Goal: Navigation & Orientation: Find specific page/section

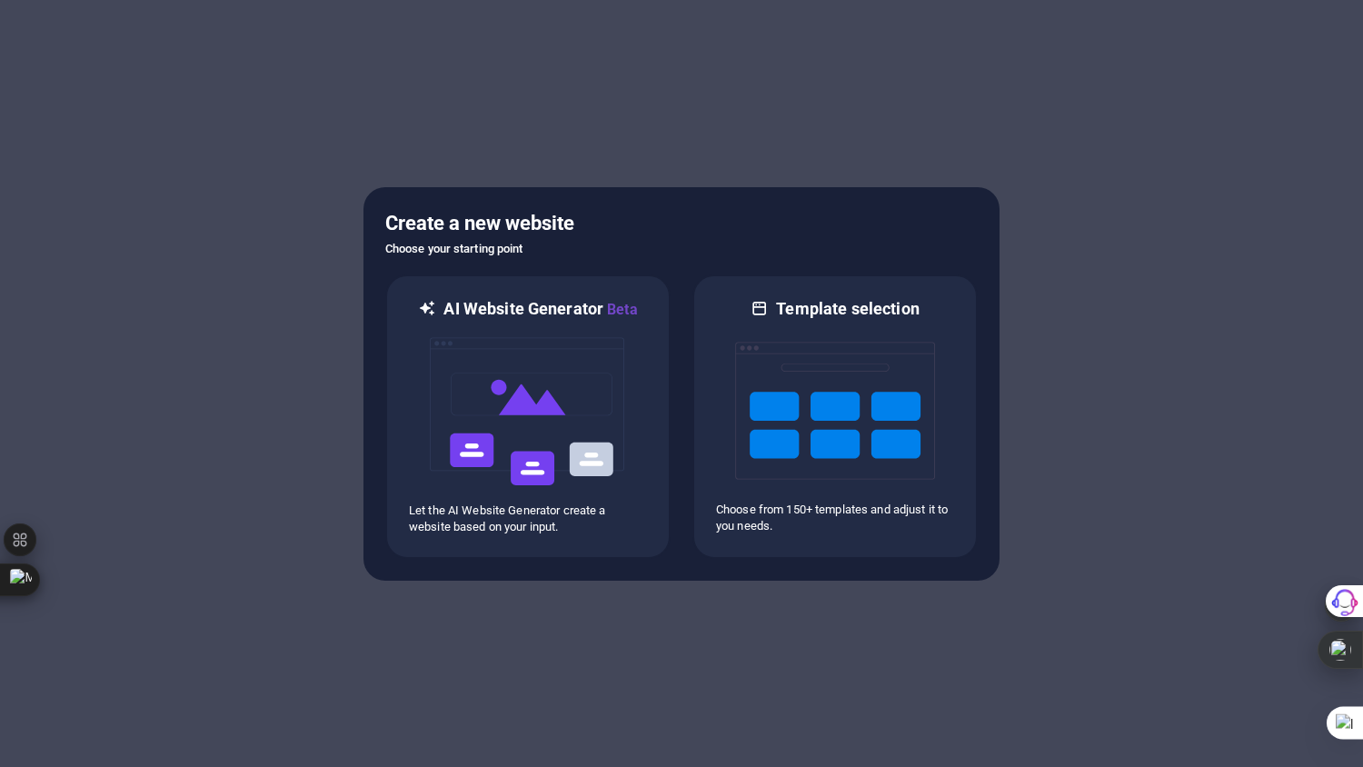
click at [641, 600] on div at bounding box center [681, 383] width 1363 height 767
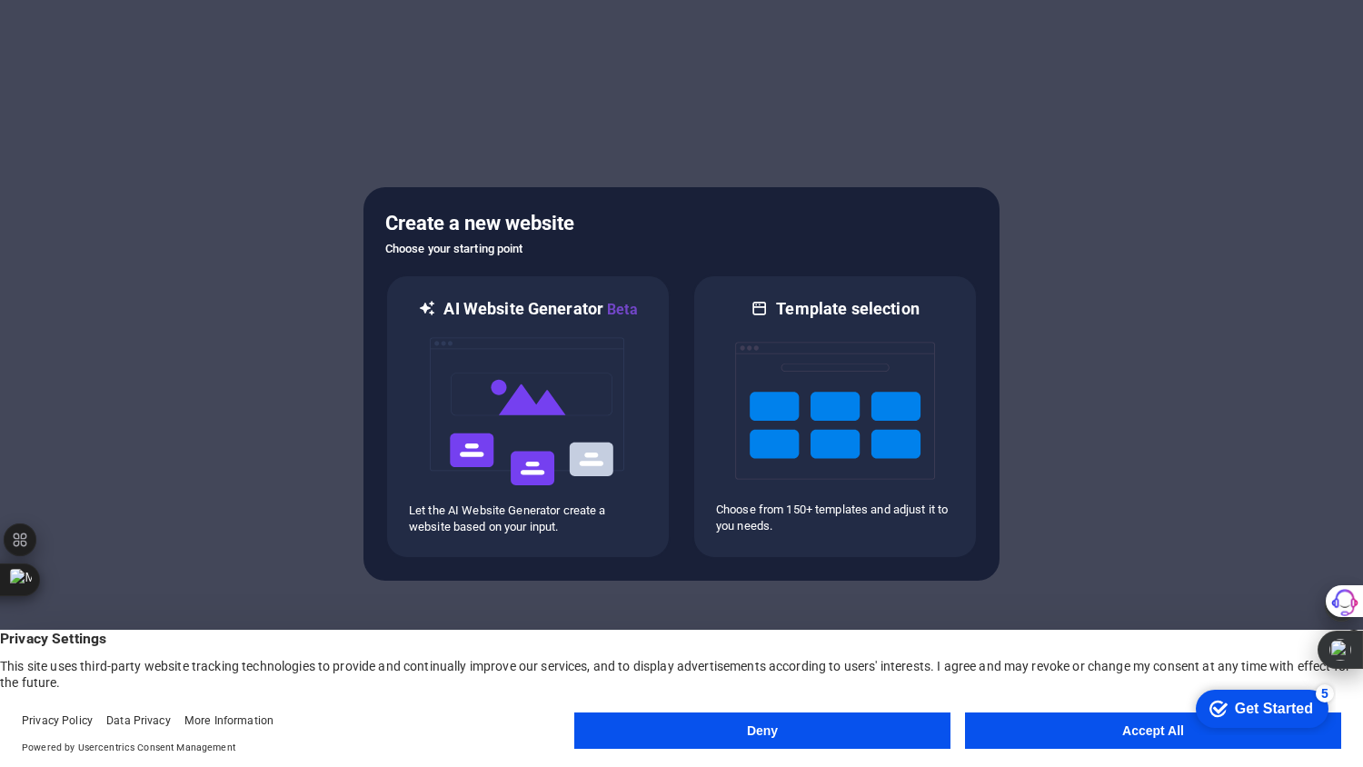
click at [1066, 723] on button "Accept All" at bounding box center [1153, 730] width 376 height 36
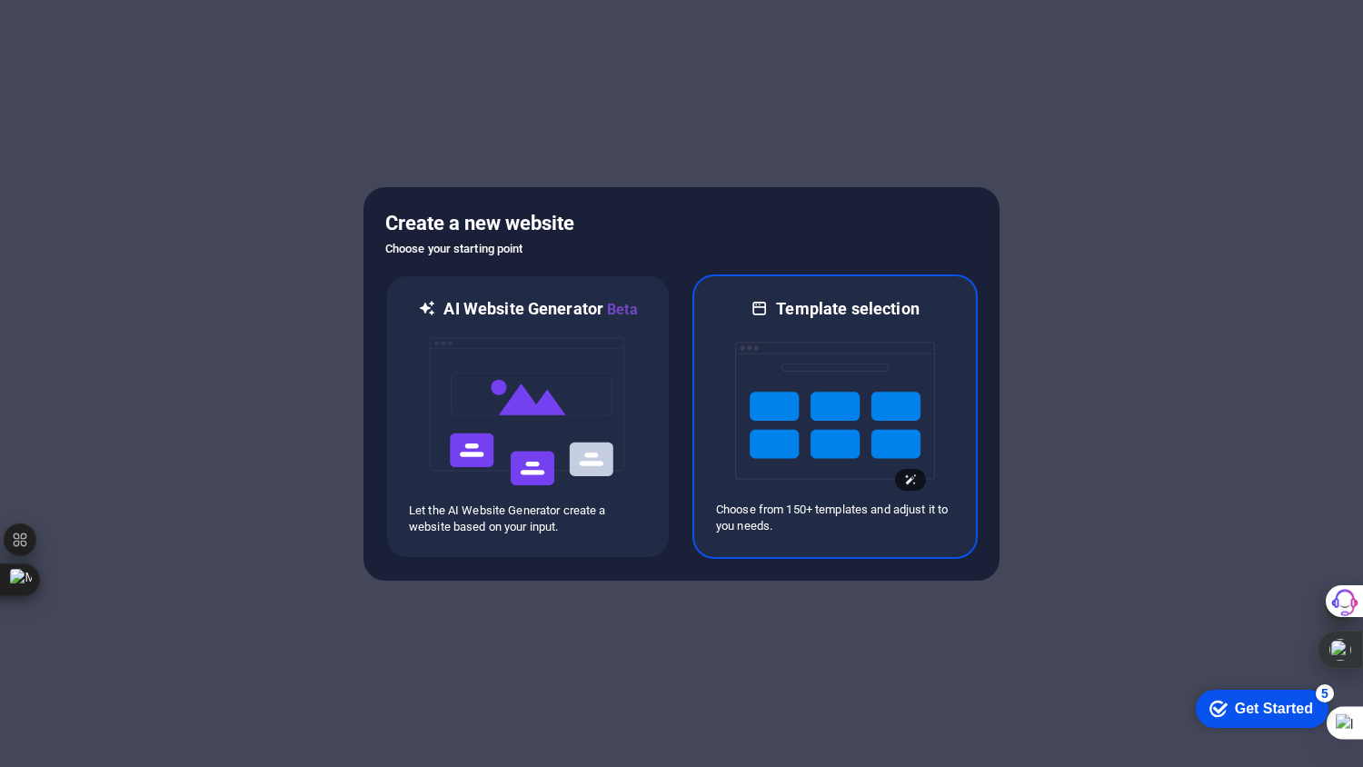
click at [792, 364] on img at bounding box center [835, 411] width 200 height 182
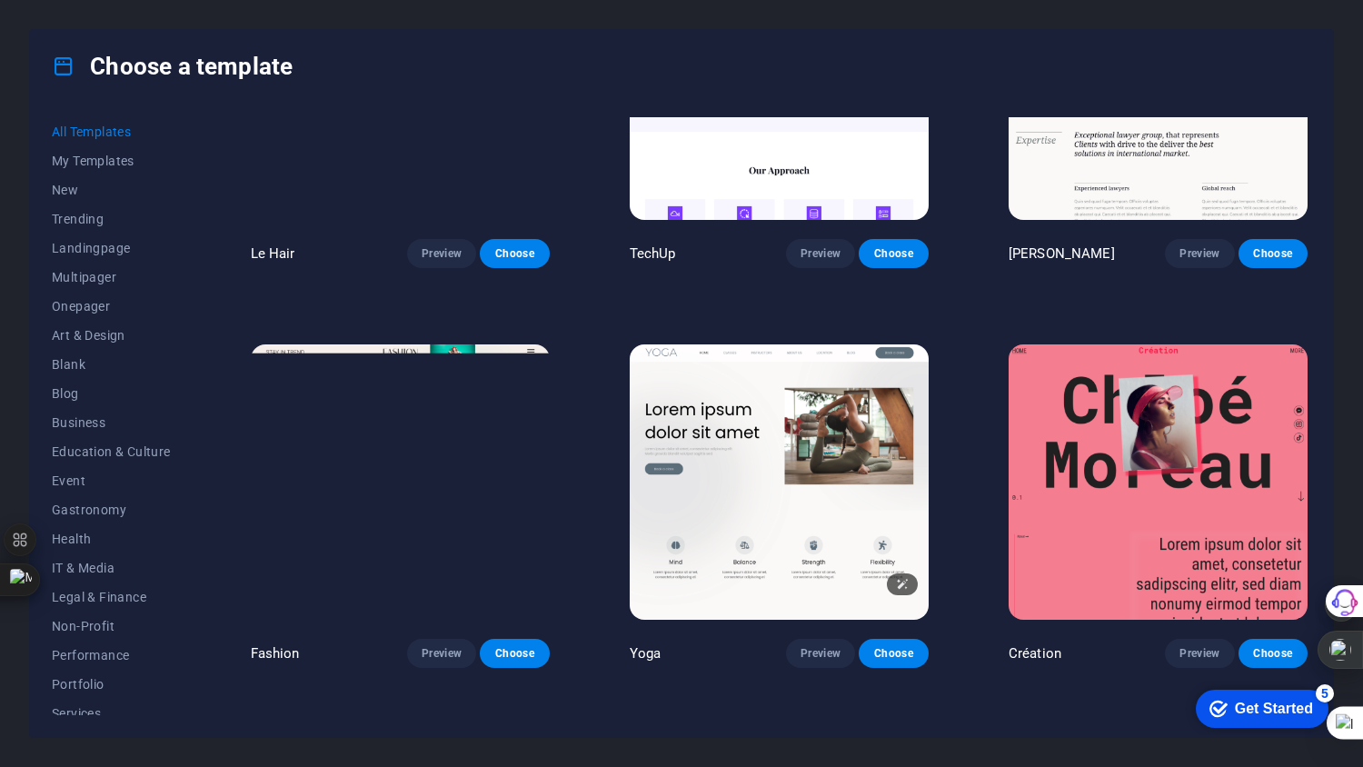
scroll to position [6057, 0]
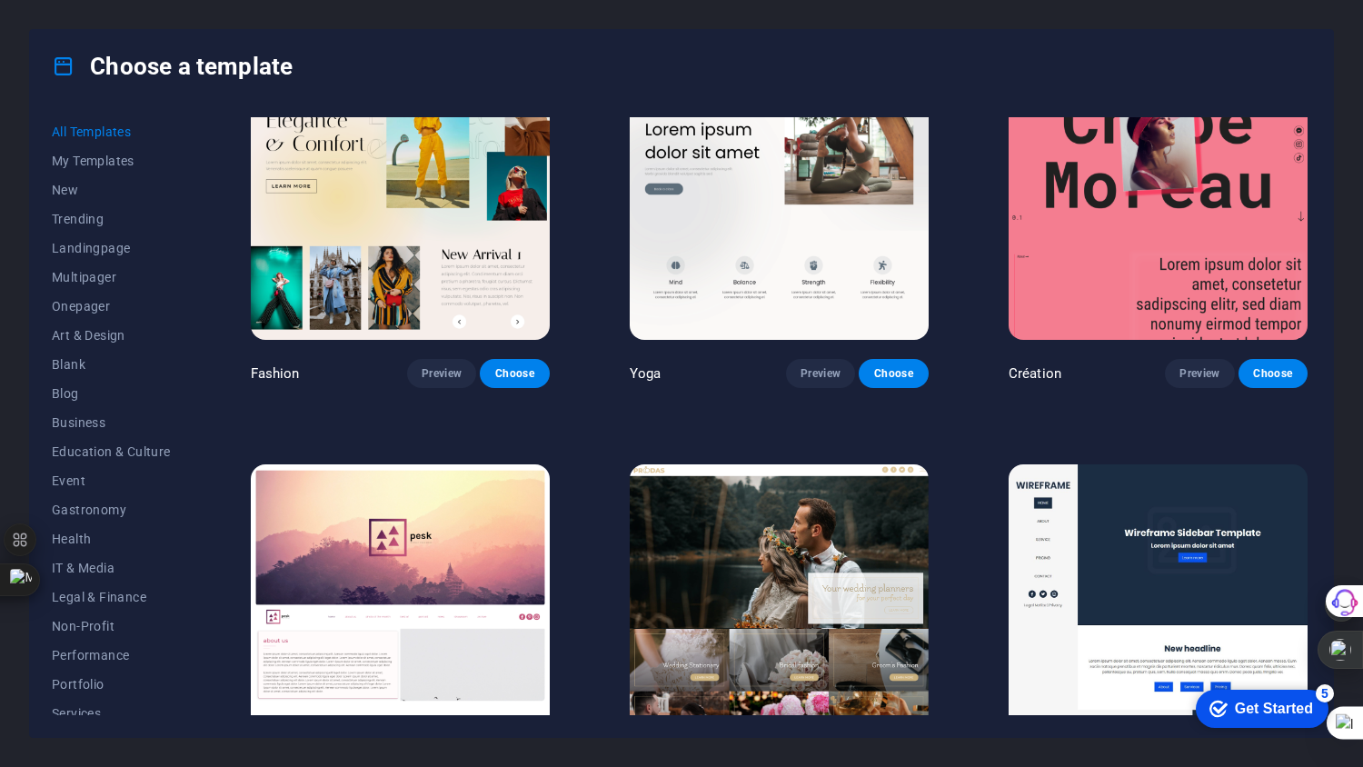
click at [114, 445] on span "Education & Culture" at bounding box center [111, 451] width 119 height 15
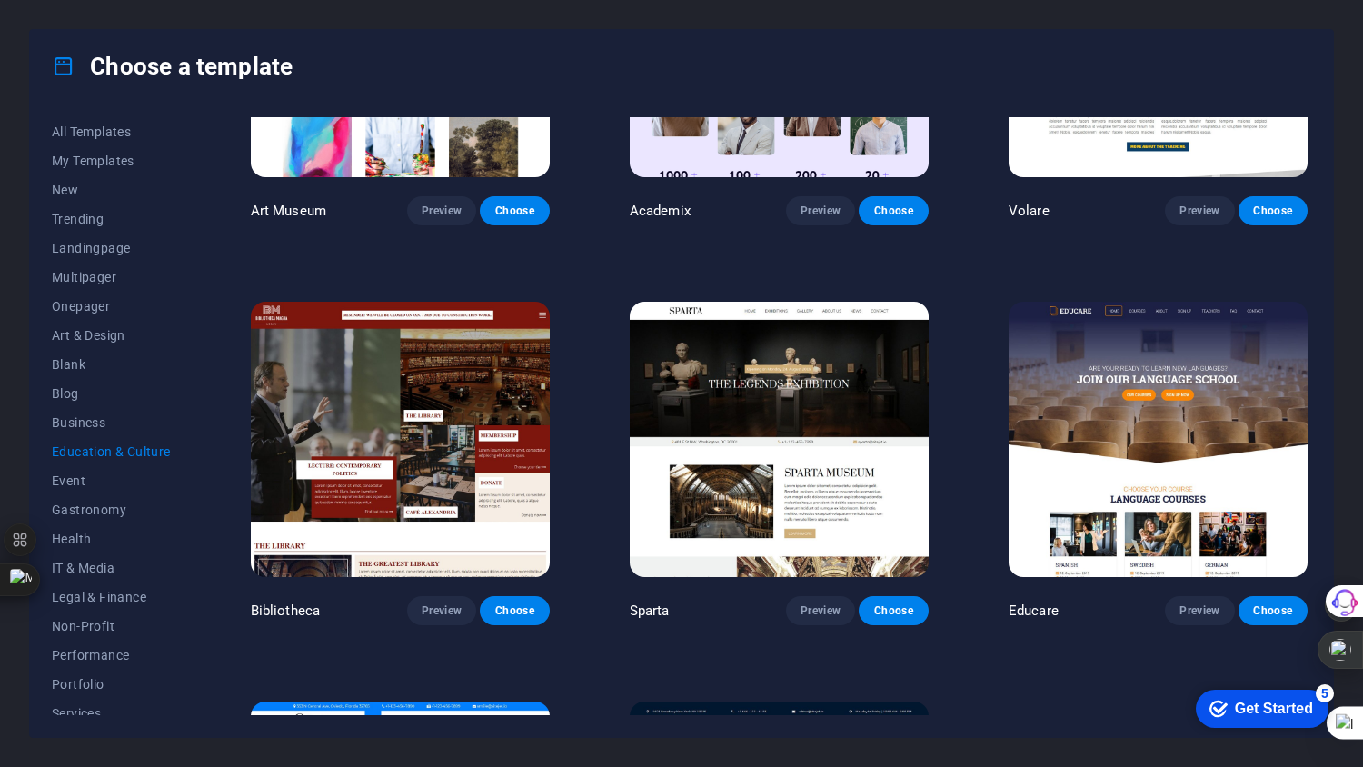
scroll to position [522, 0]
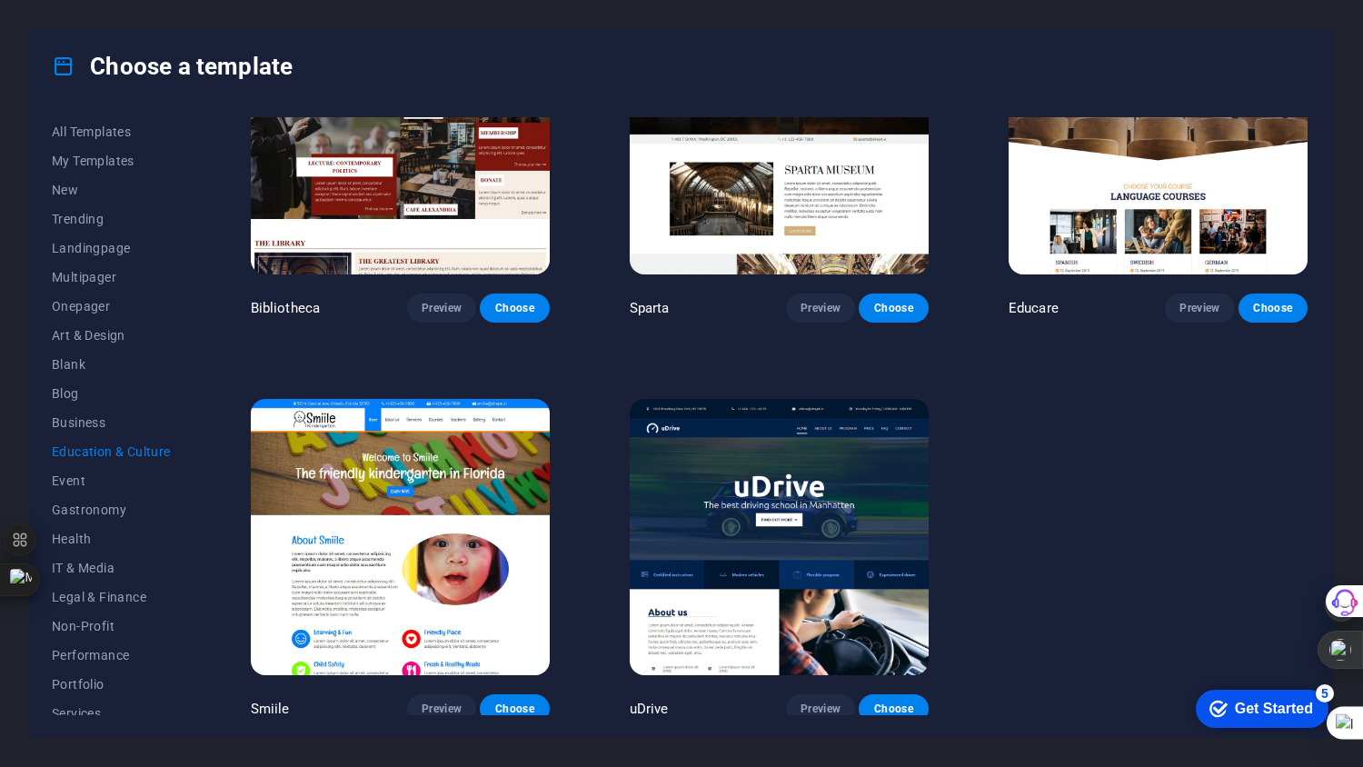
click at [76, 272] on span "Multipager" at bounding box center [111, 277] width 119 height 15
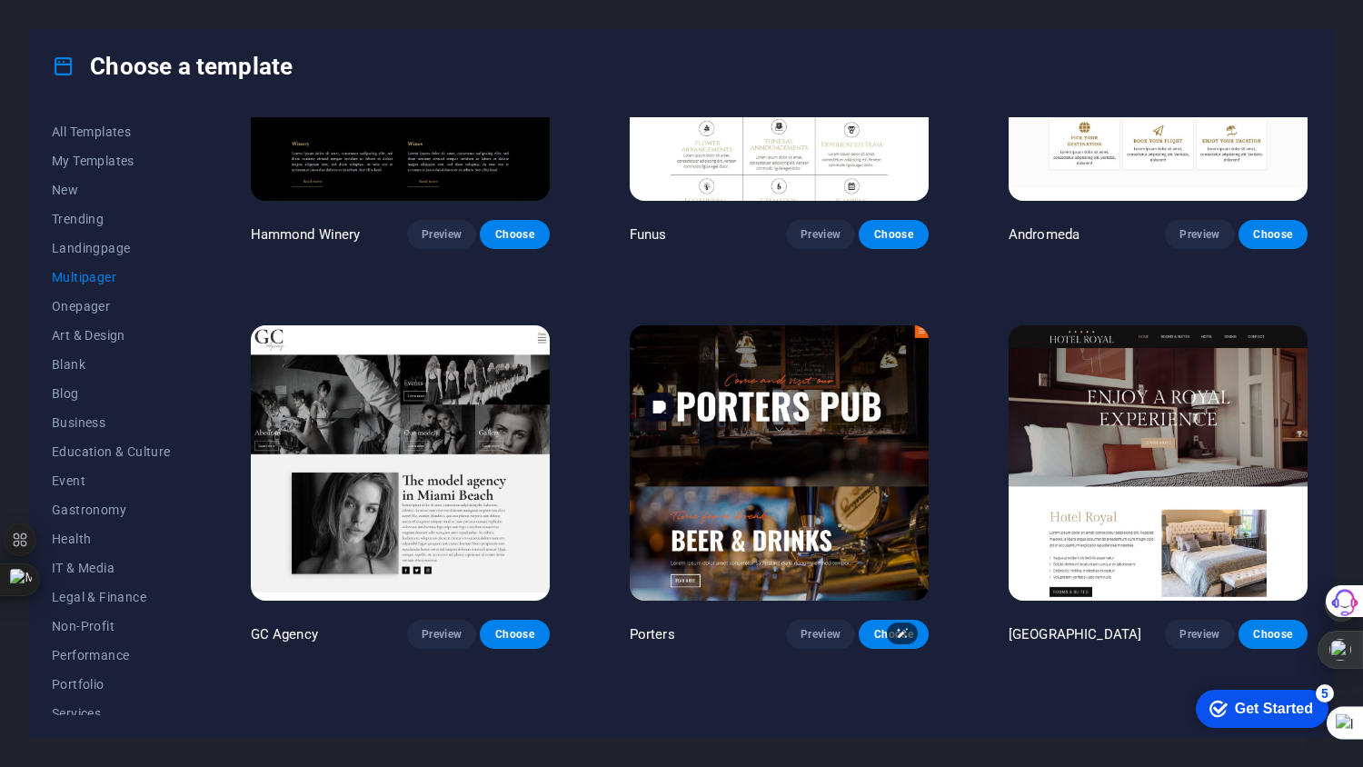
scroll to position [7299, 0]
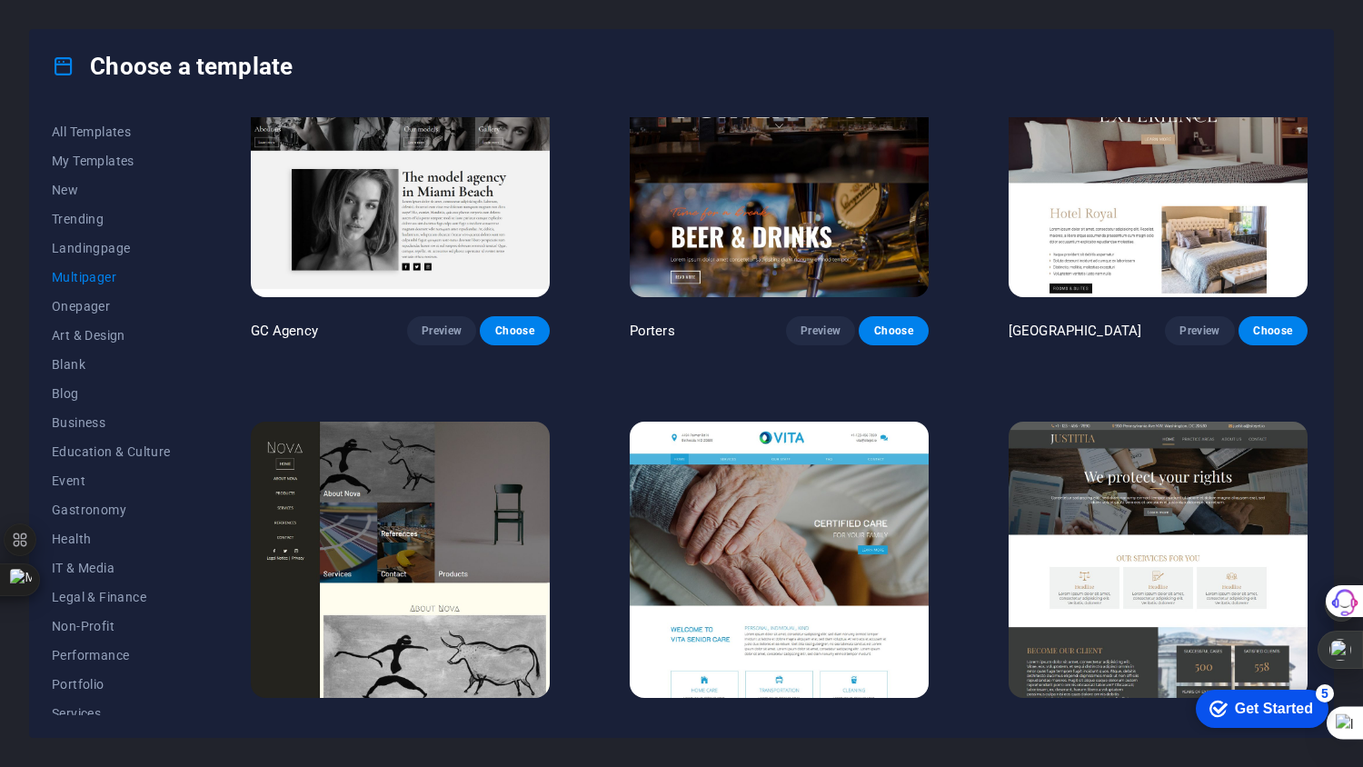
click at [95, 448] on span "Education & Culture" at bounding box center [111, 451] width 119 height 15
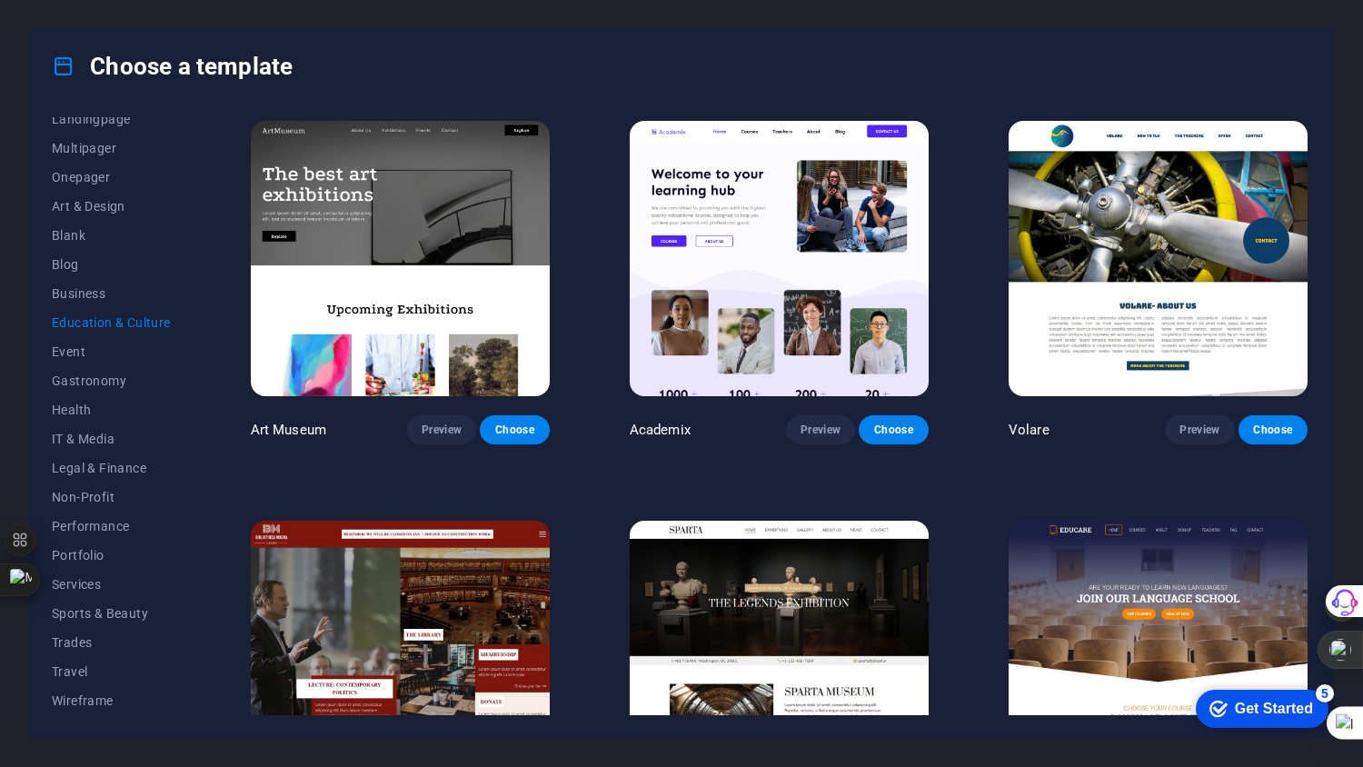
scroll to position [303, 0]
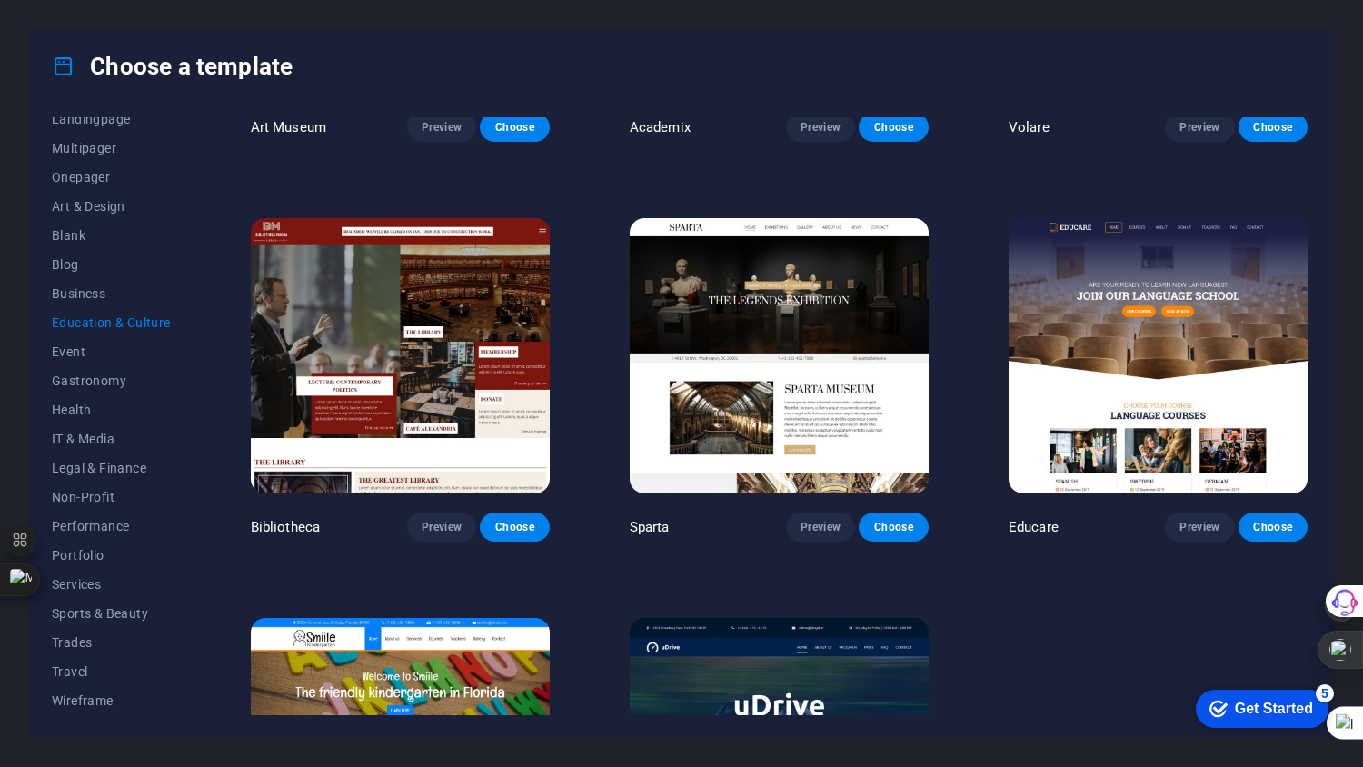
click at [457, 520] on span "Preview" at bounding box center [442, 527] width 40 height 15
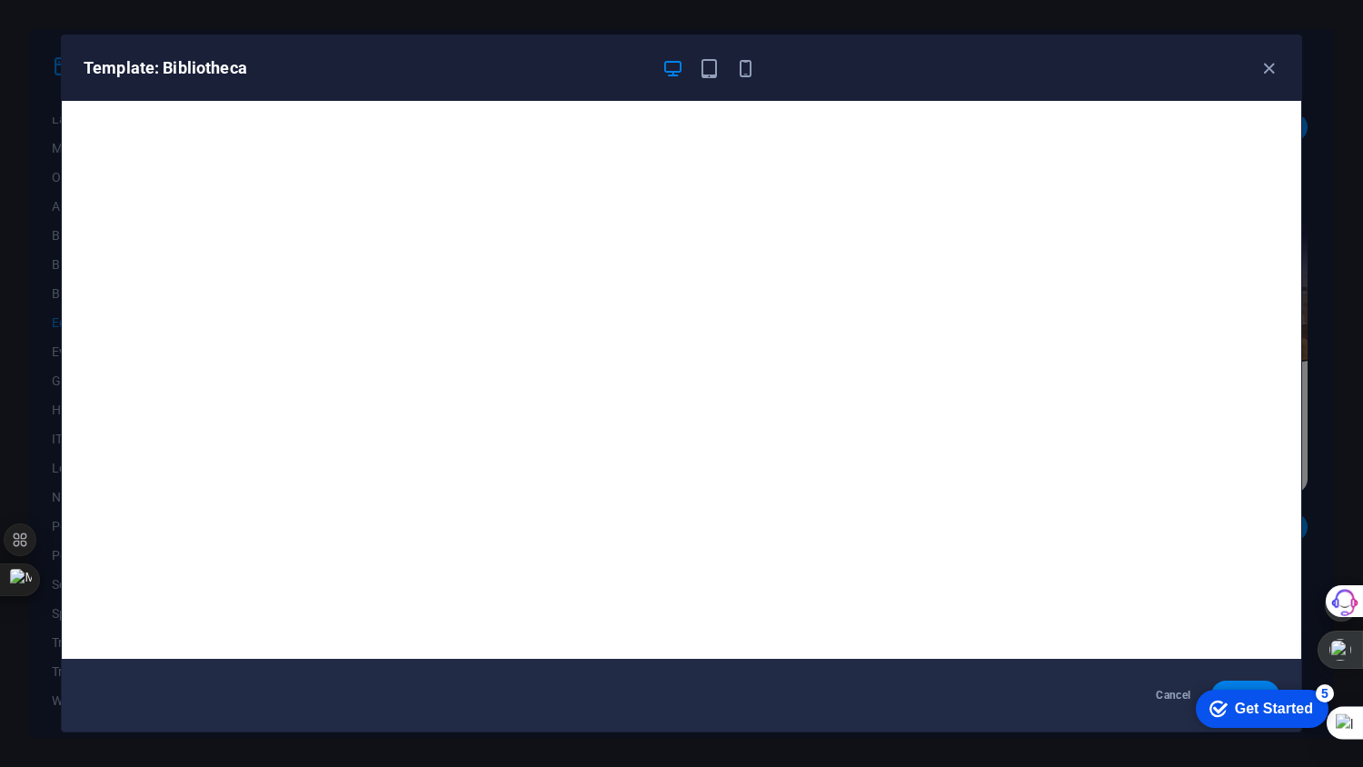
click at [1266, 61] on icon "button" at bounding box center [1268, 68] width 21 height 21
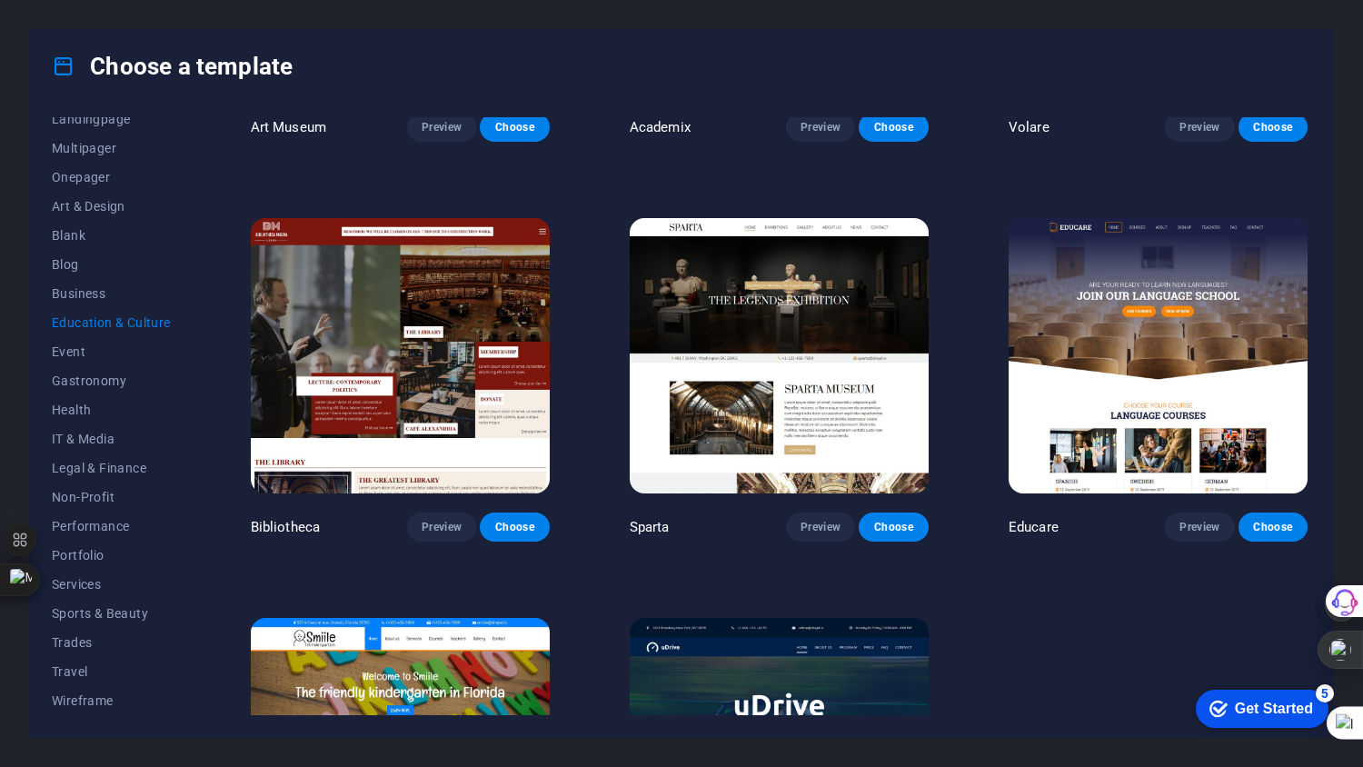
click at [812, 534] on button "Preview" at bounding box center [820, 526] width 69 height 29
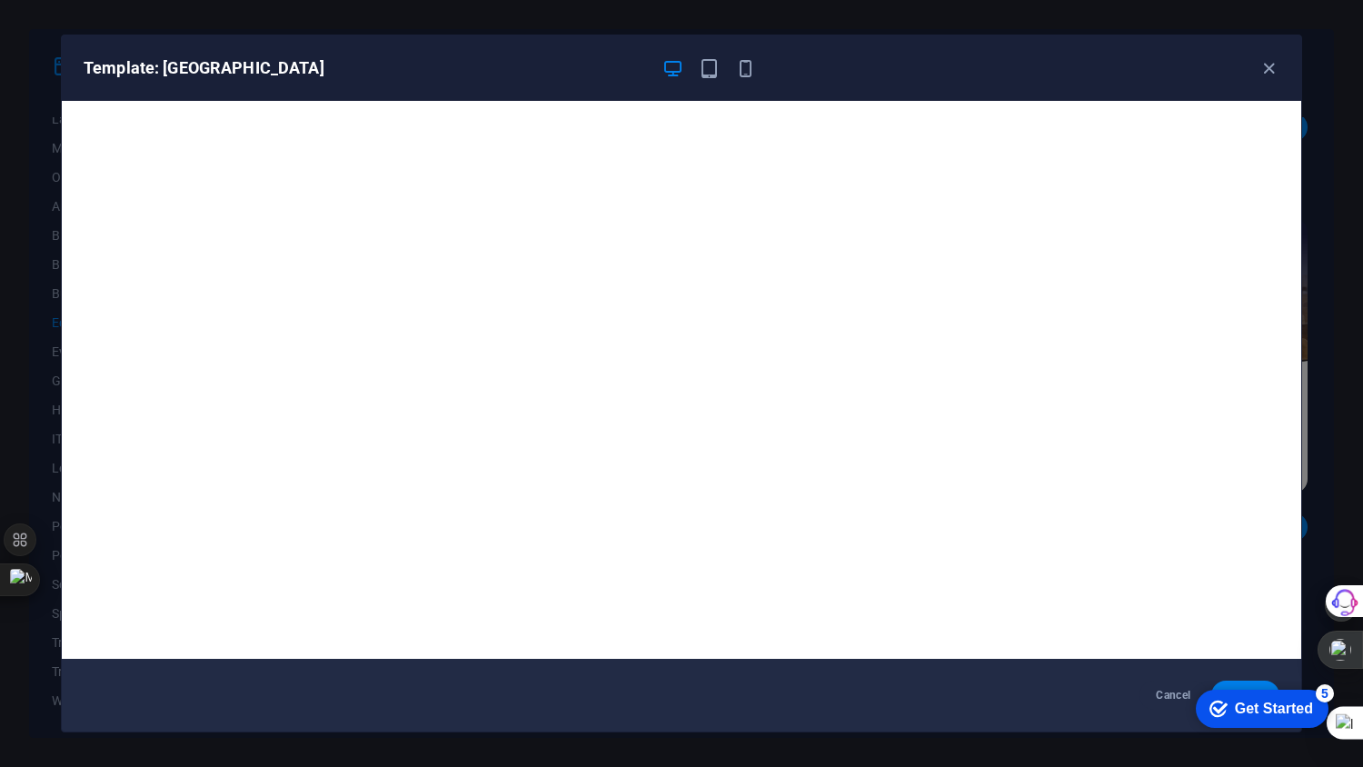
click at [708, 76] on icon "button" at bounding box center [709, 68] width 21 height 21
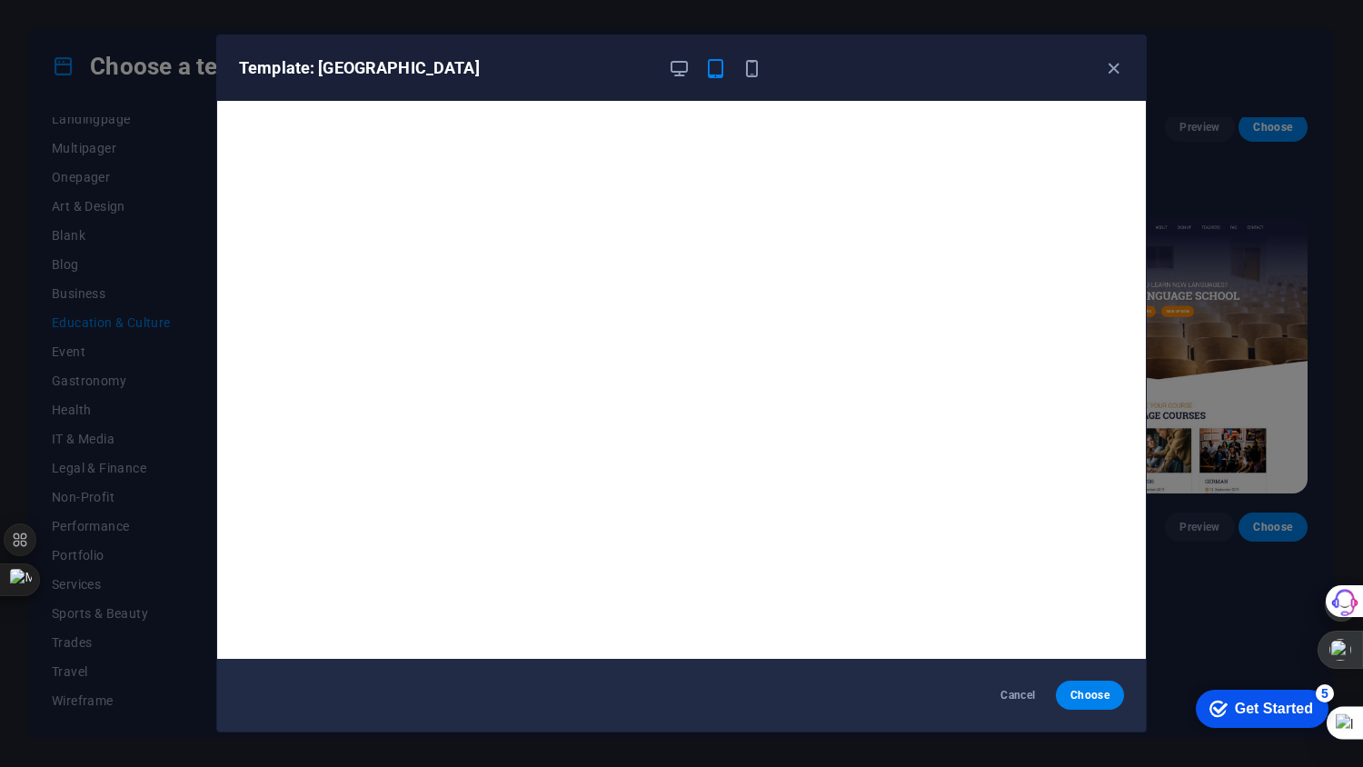
click at [754, 65] on icon "button" at bounding box center [751, 68] width 21 height 21
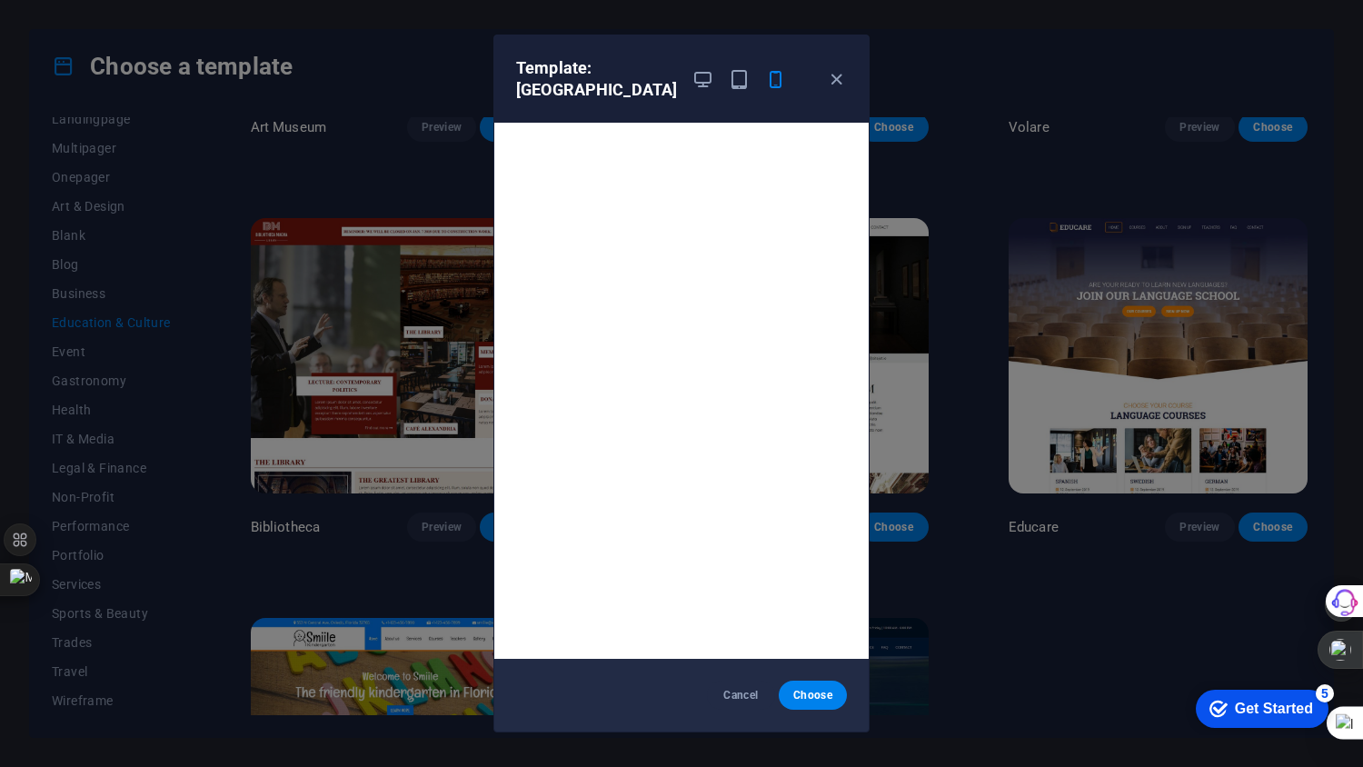
click at [831, 69] on icon "button" at bounding box center [836, 79] width 21 height 21
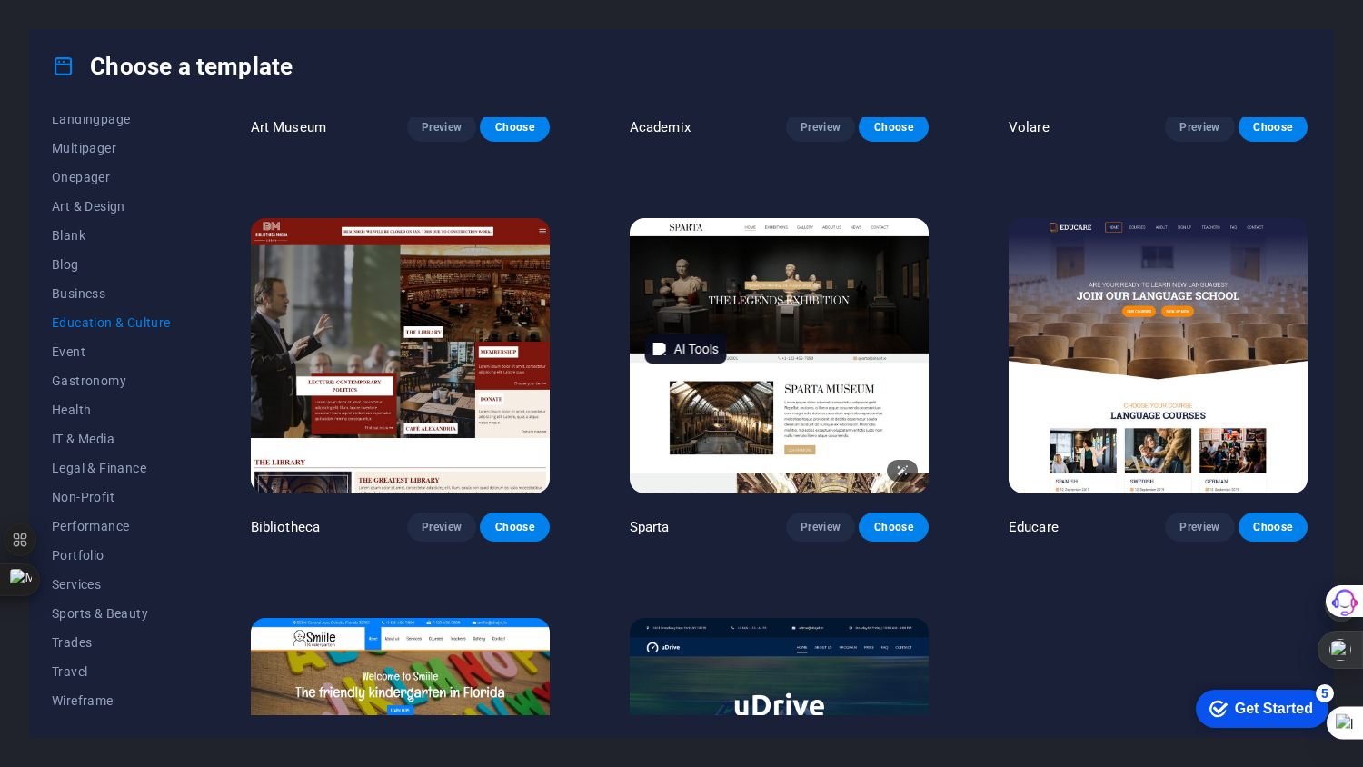
scroll to position [522, 0]
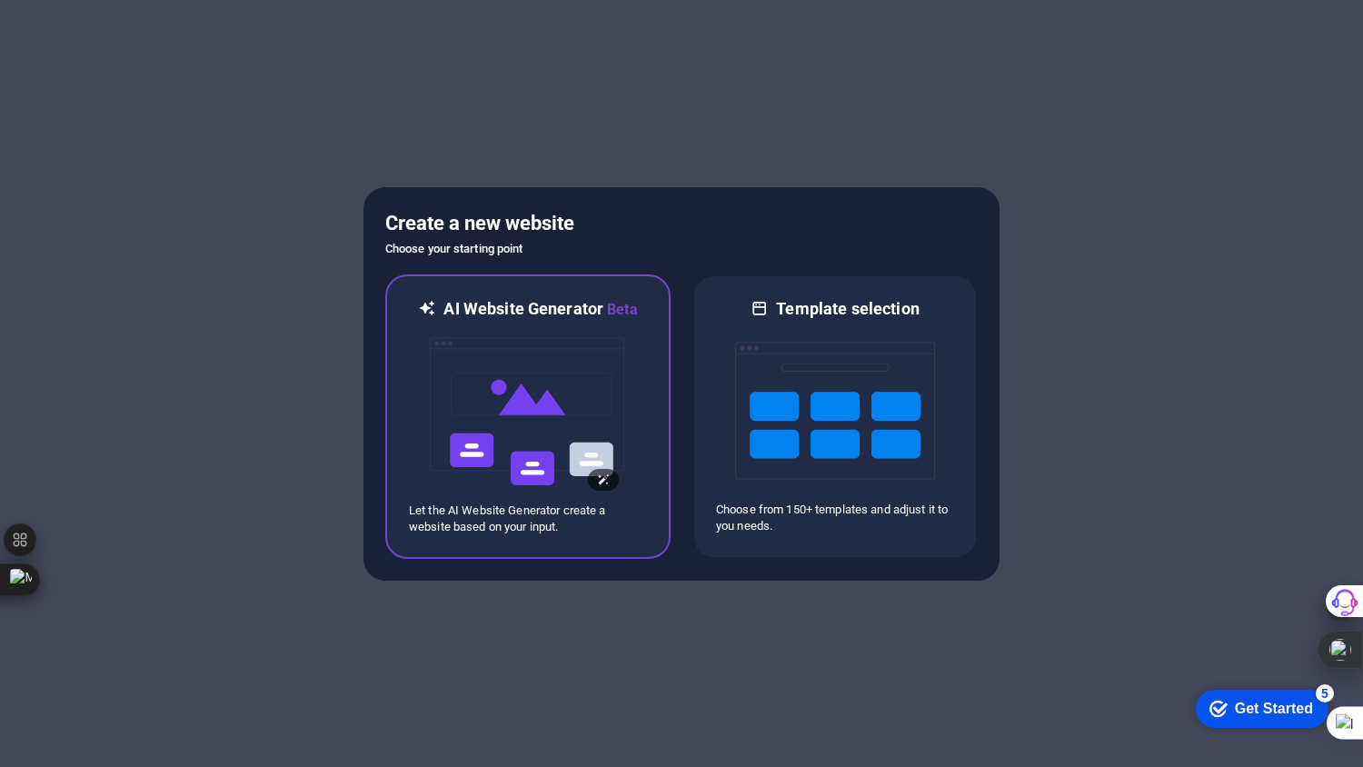
click at [566, 332] on img at bounding box center [528, 412] width 200 height 182
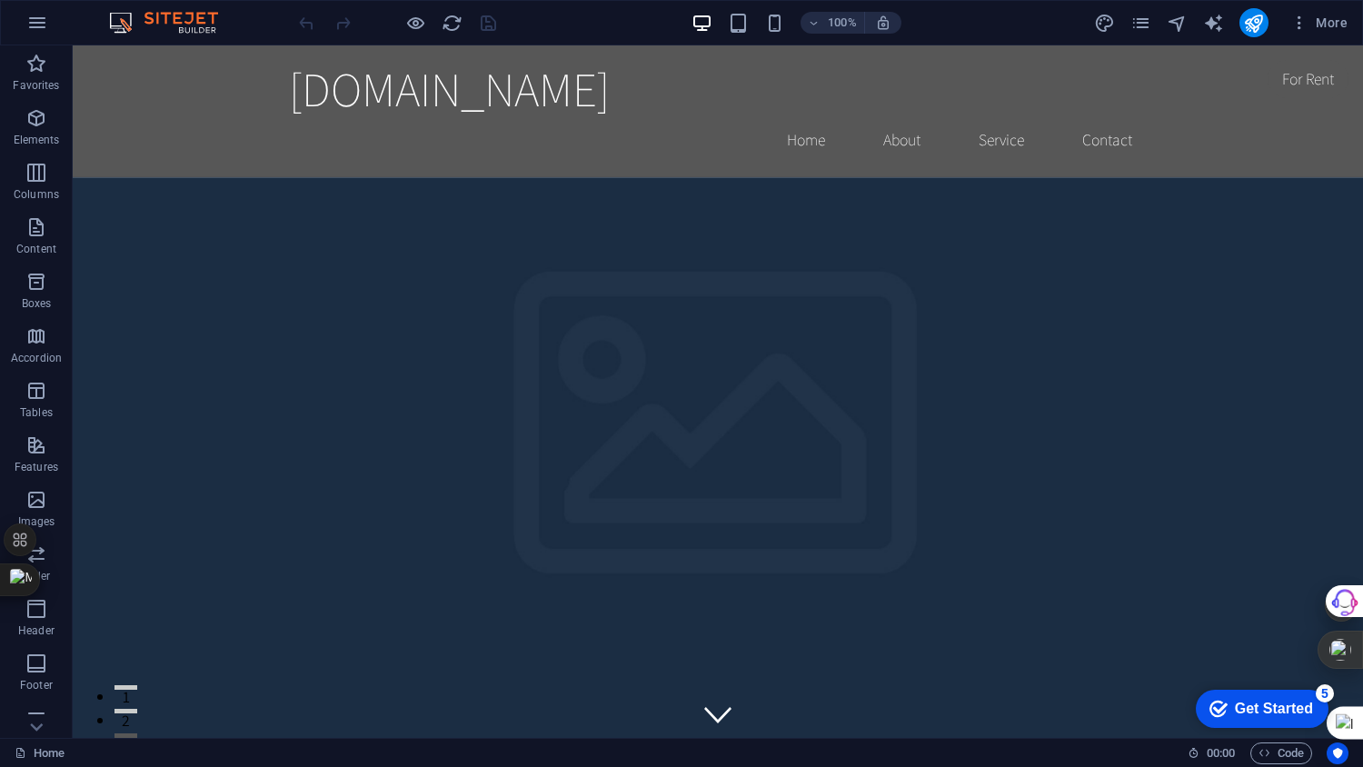
click at [751, 22] on div "100%" at bounding box center [796, 22] width 210 height 29
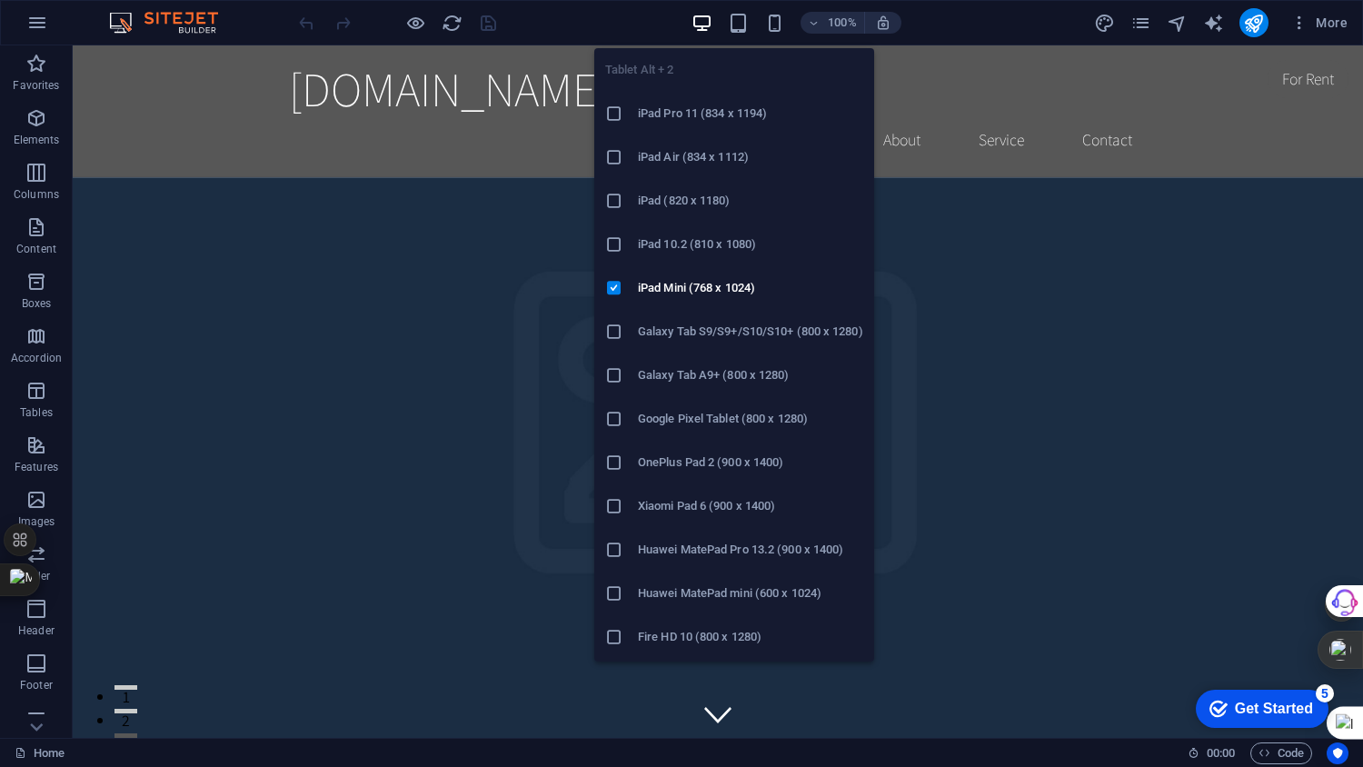
click at [750, 18] on span "button" at bounding box center [739, 23] width 22 height 21
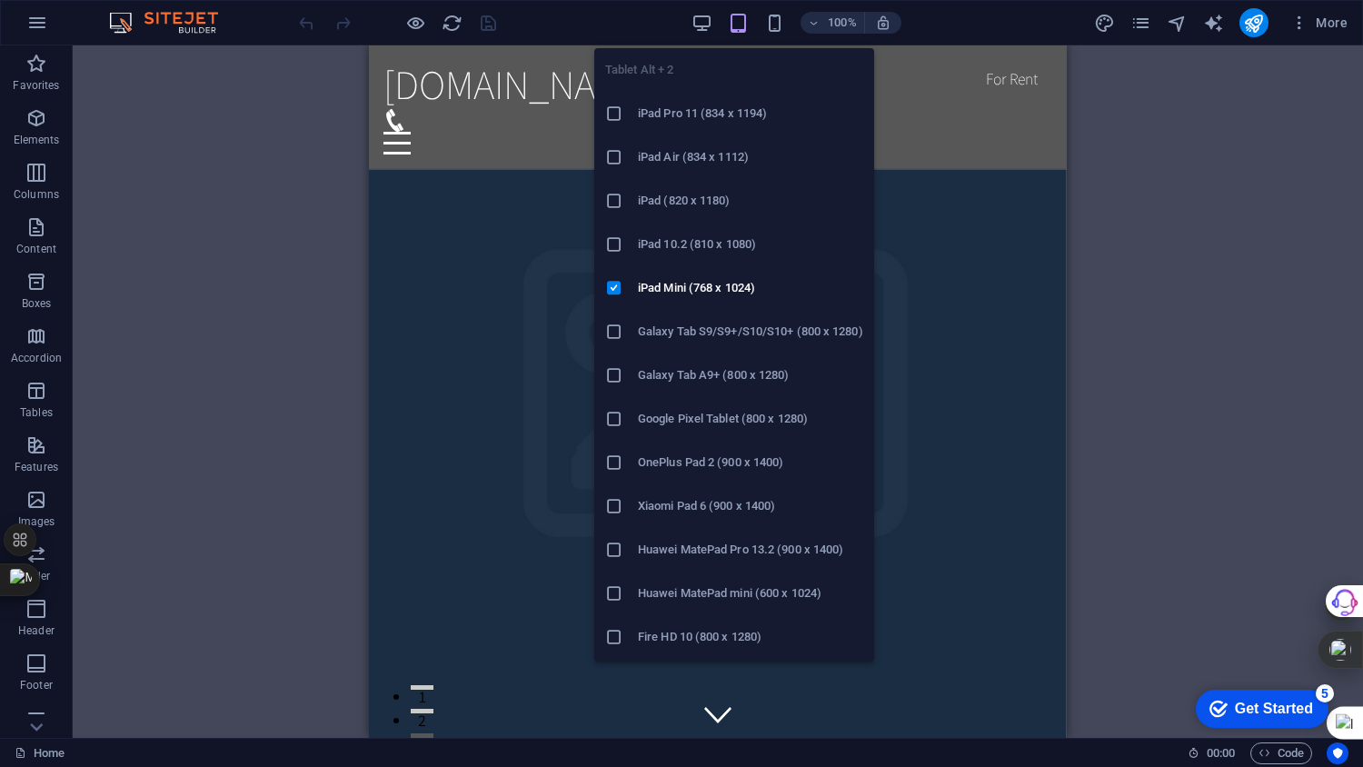
click at [750, 18] on span "button" at bounding box center [739, 23] width 22 height 21
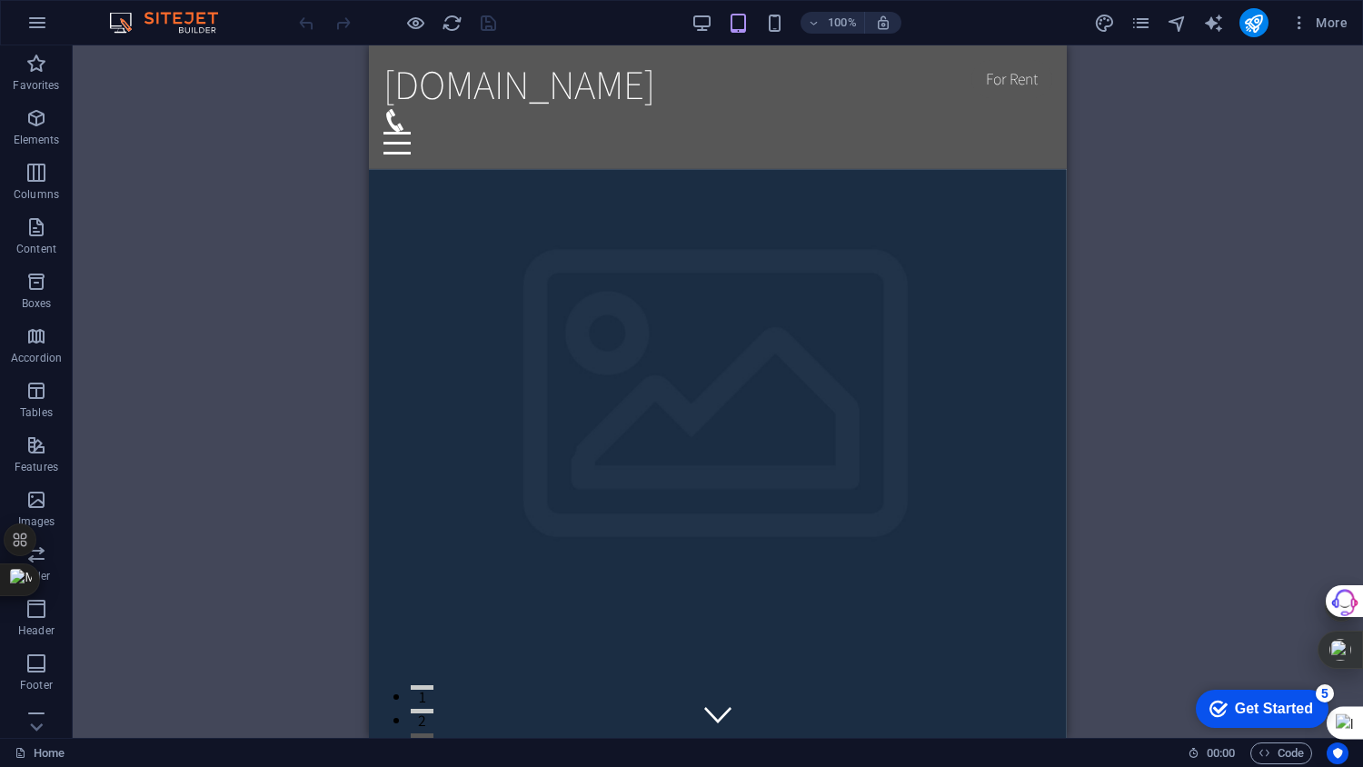
click at [762, 18] on div "100%" at bounding box center [796, 22] width 210 height 29
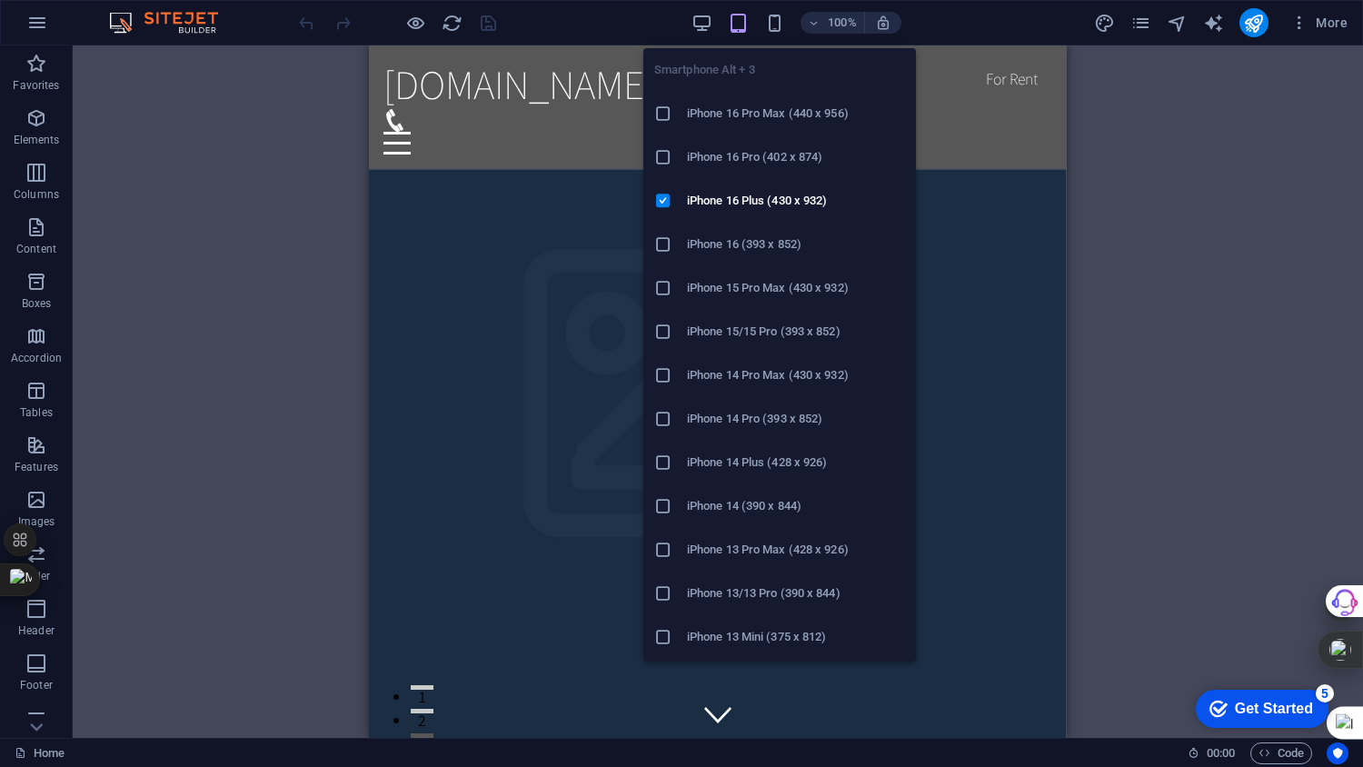
click at [783, 25] on icon "button" at bounding box center [774, 23] width 21 height 21
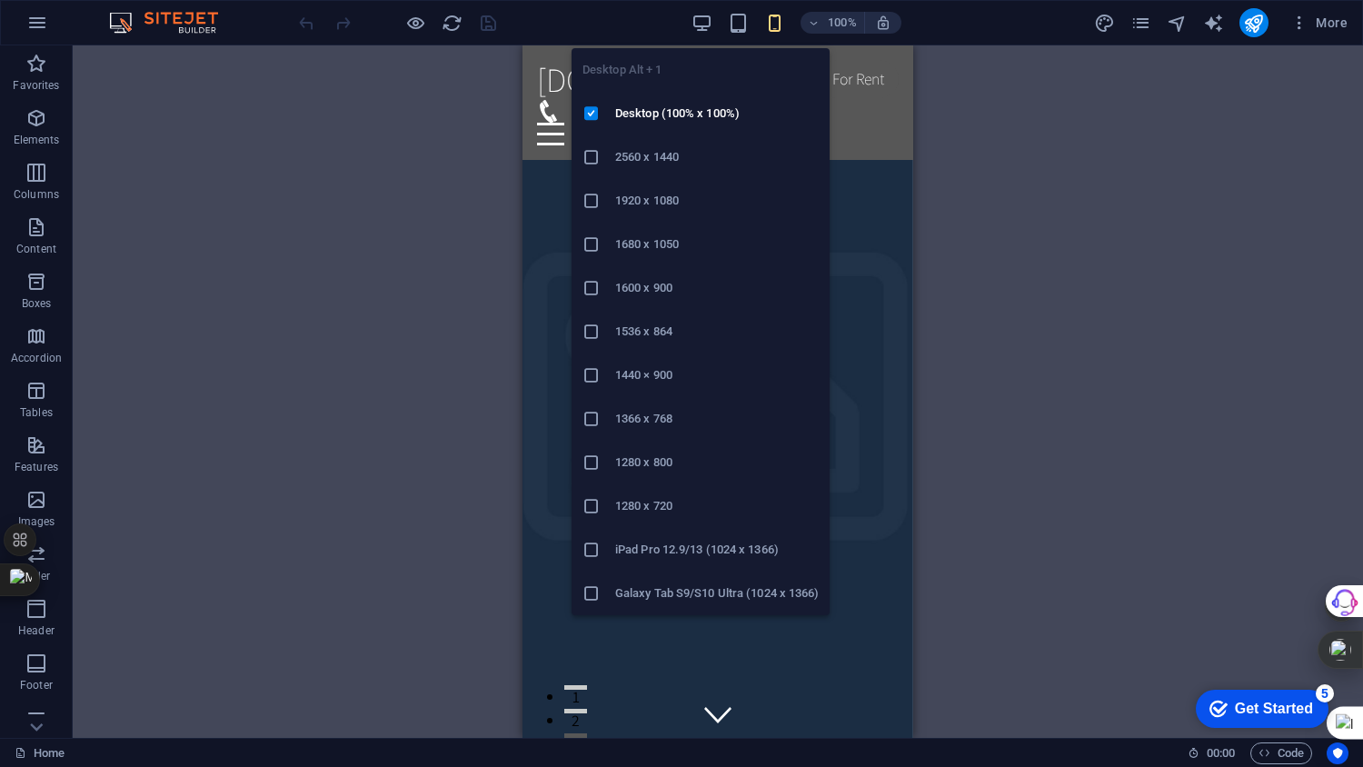
click at [701, 25] on icon "button" at bounding box center [701, 23] width 21 height 21
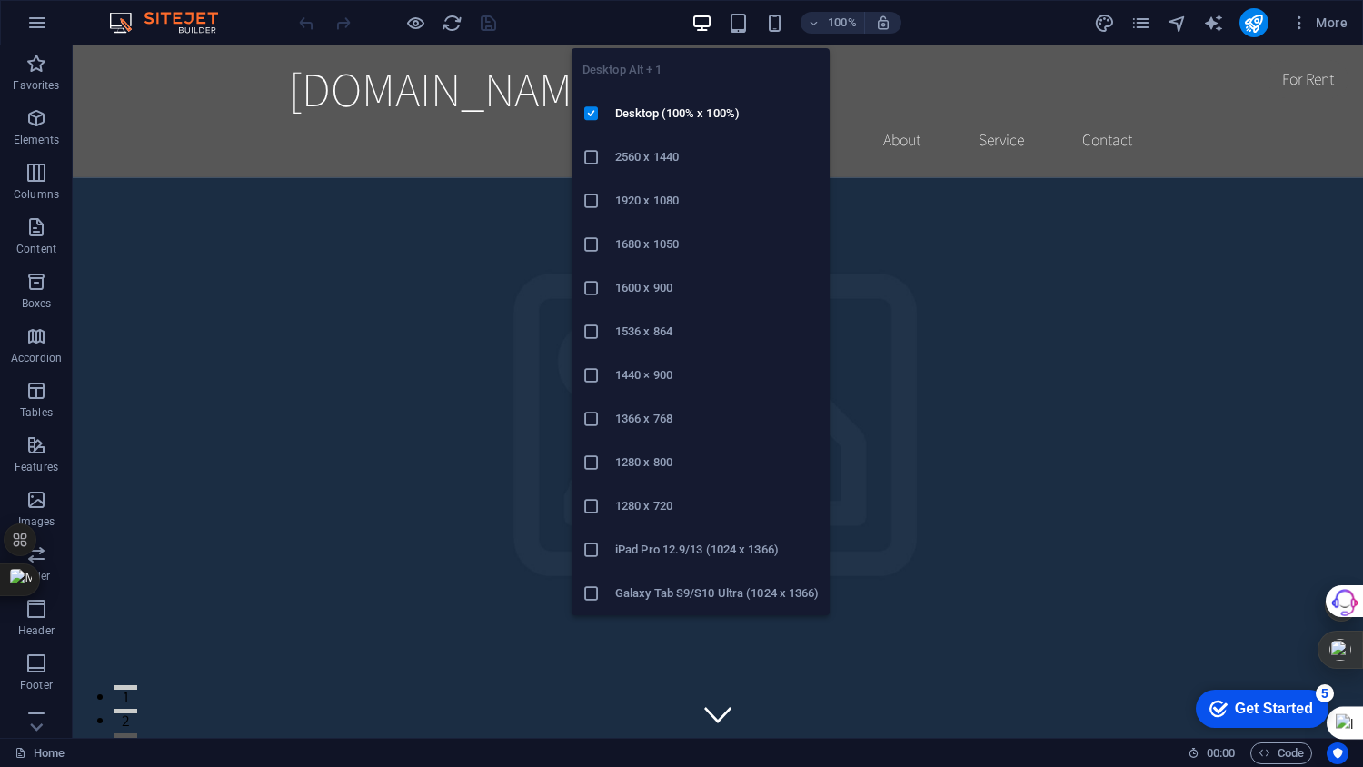
click at [701, 25] on icon "button" at bounding box center [701, 23] width 21 height 21
drag, startPoint x: 706, startPoint y: 105, endPoint x: 648, endPoint y: 49, distance: 81.0
click at [706, 105] on h6 "Desktop (100% x 100%)" at bounding box center [717, 114] width 204 height 22
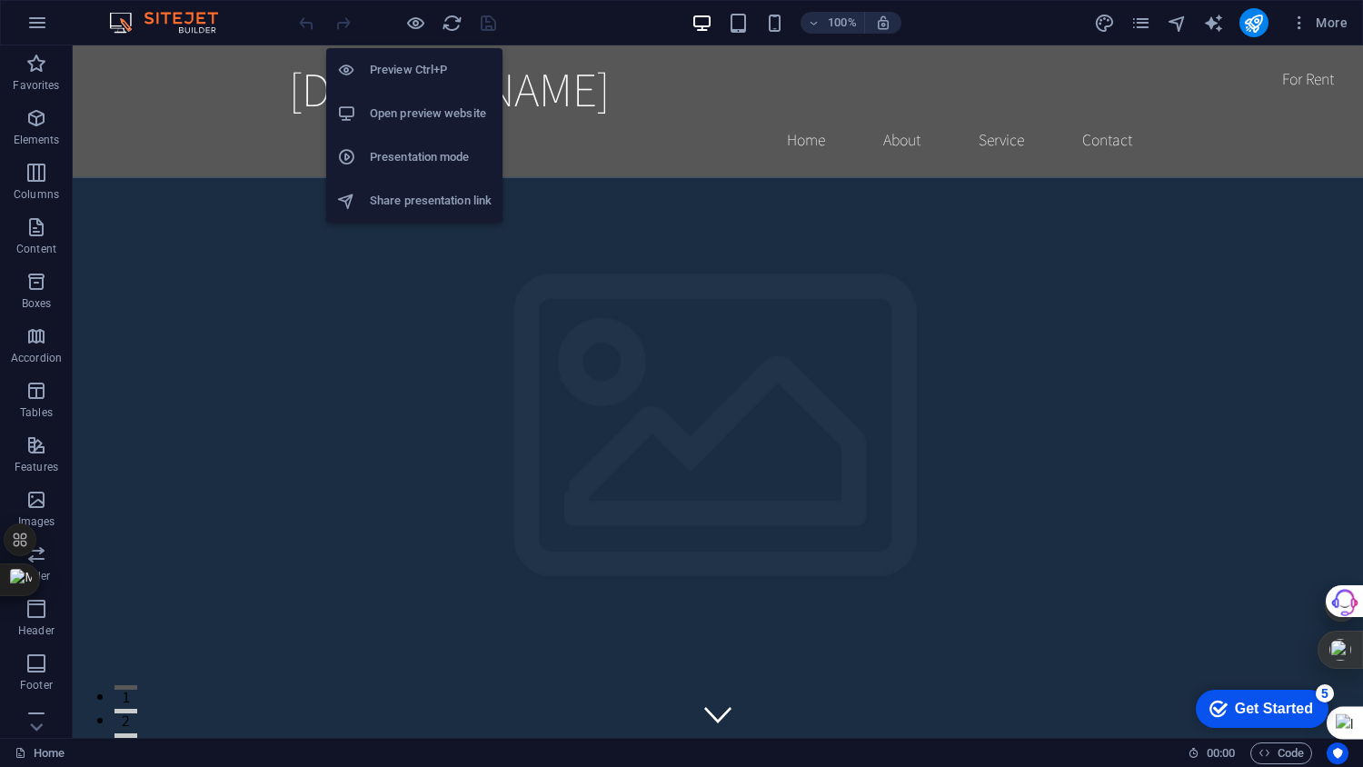
click at [418, 19] on icon "button" at bounding box center [415, 23] width 21 height 21
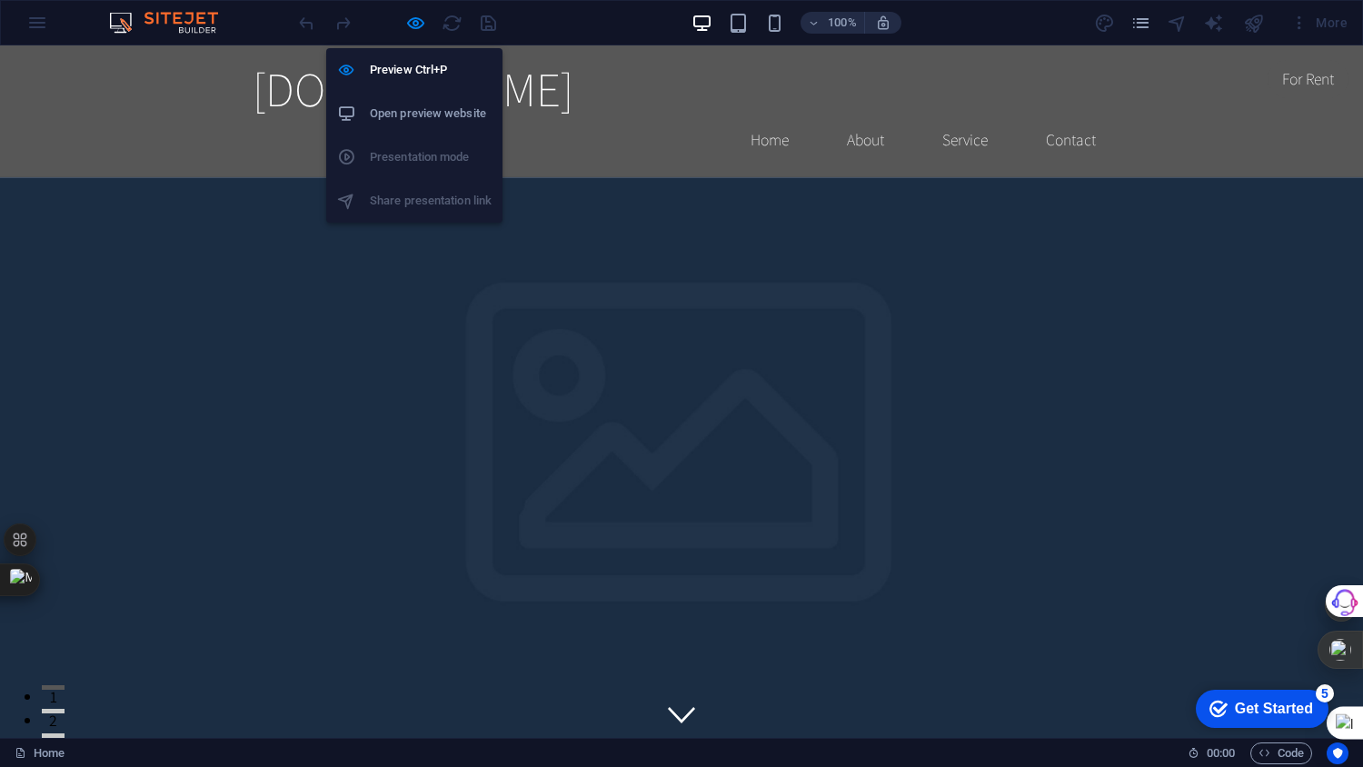
click at [428, 107] on h6 "Open preview website" at bounding box center [431, 114] width 122 height 22
